Goal: Task Accomplishment & Management: Complete application form

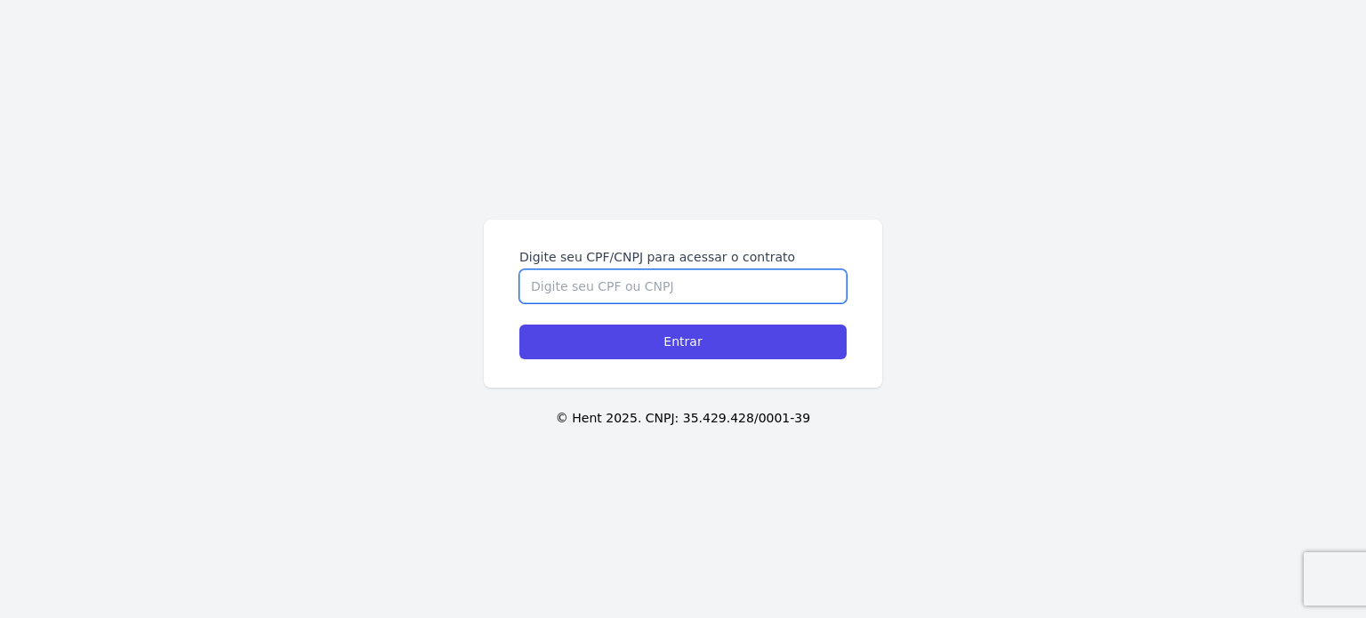
click at [800, 269] on input "Digite seu CPF/CNPJ para acessar o contrato" at bounding box center [682, 286] width 327 height 34
type input "05611977170"
click at [519, 325] on input "Entrar" at bounding box center [682, 342] width 327 height 35
